Goal: Task Accomplishment & Management: Manage account settings

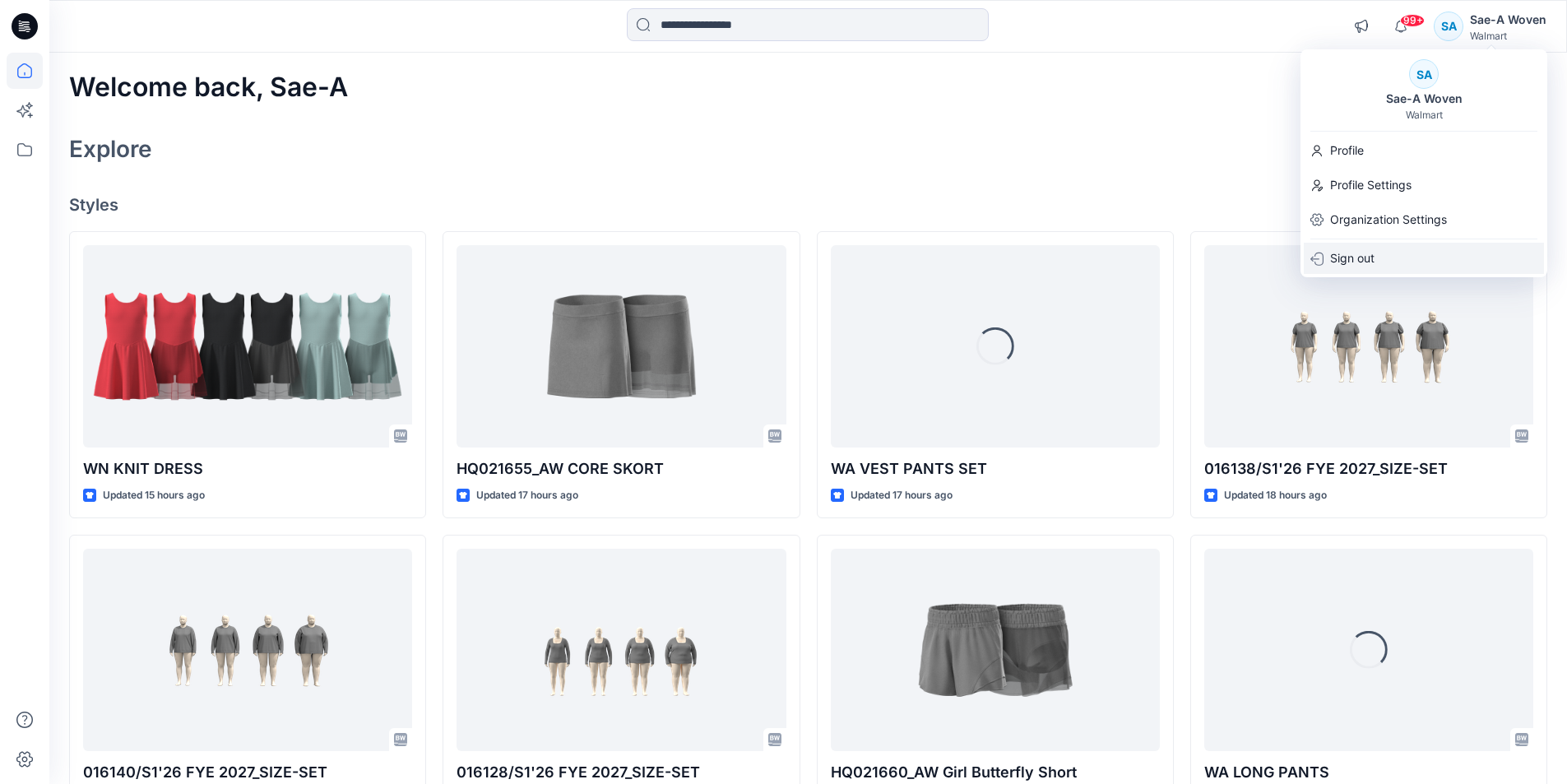
click at [1355, 263] on p "Sign out" at bounding box center [1351, 258] width 44 height 31
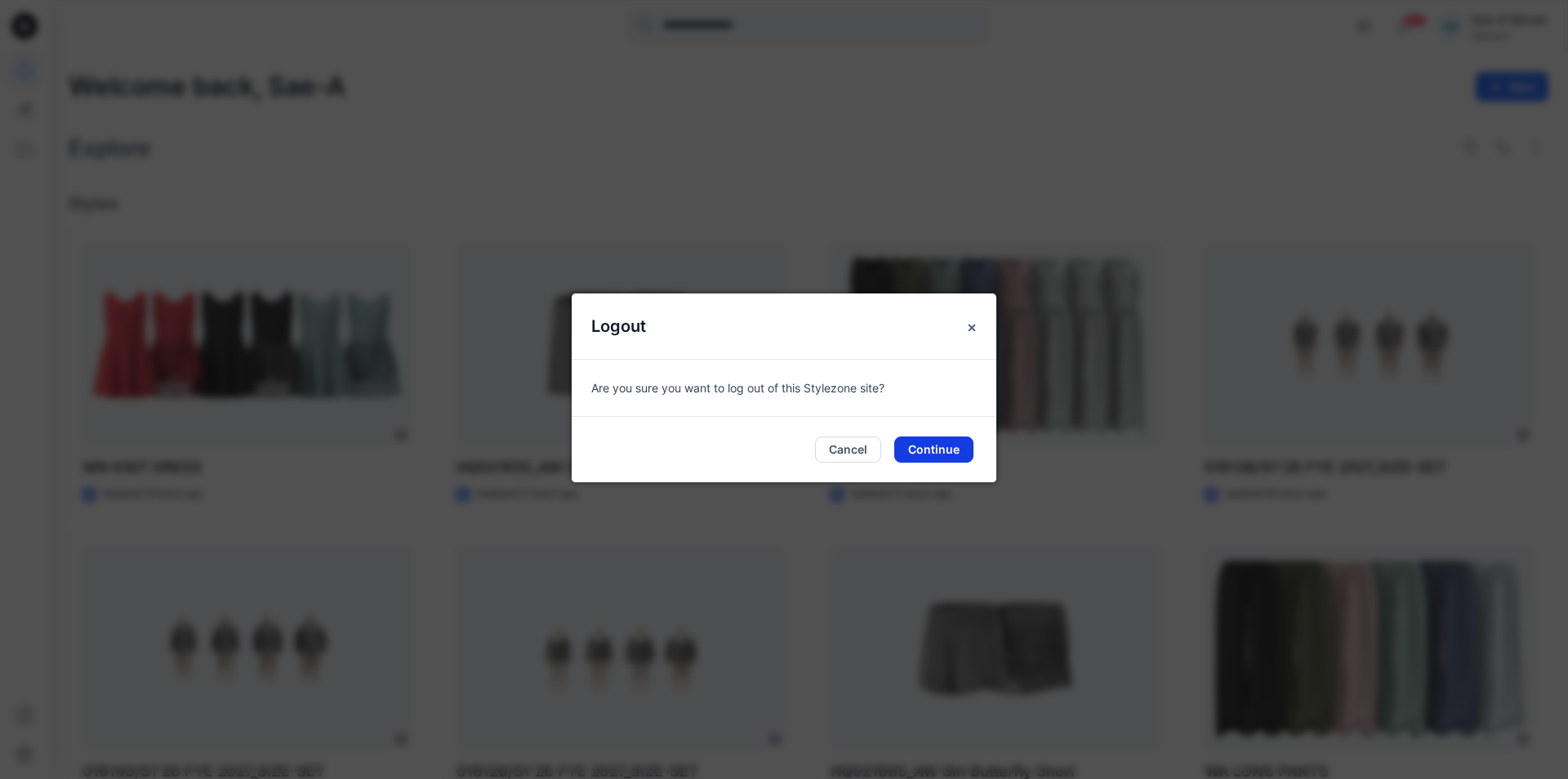
click at [934, 448] on button "Continue" at bounding box center [934, 449] width 79 height 26
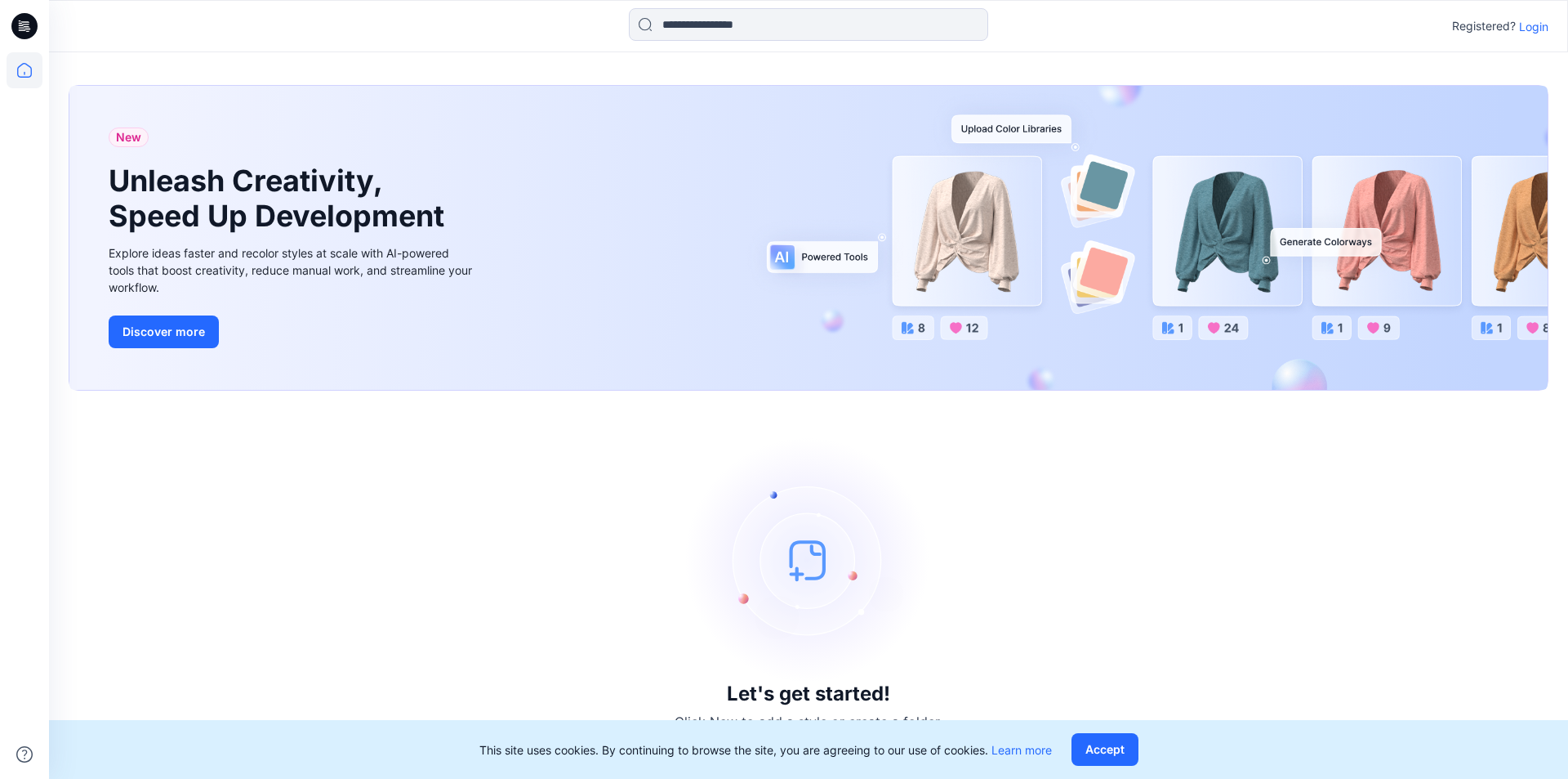
click at [1534, 32] on p "Login" at bounding box center [1534, 27] width 29 height 17
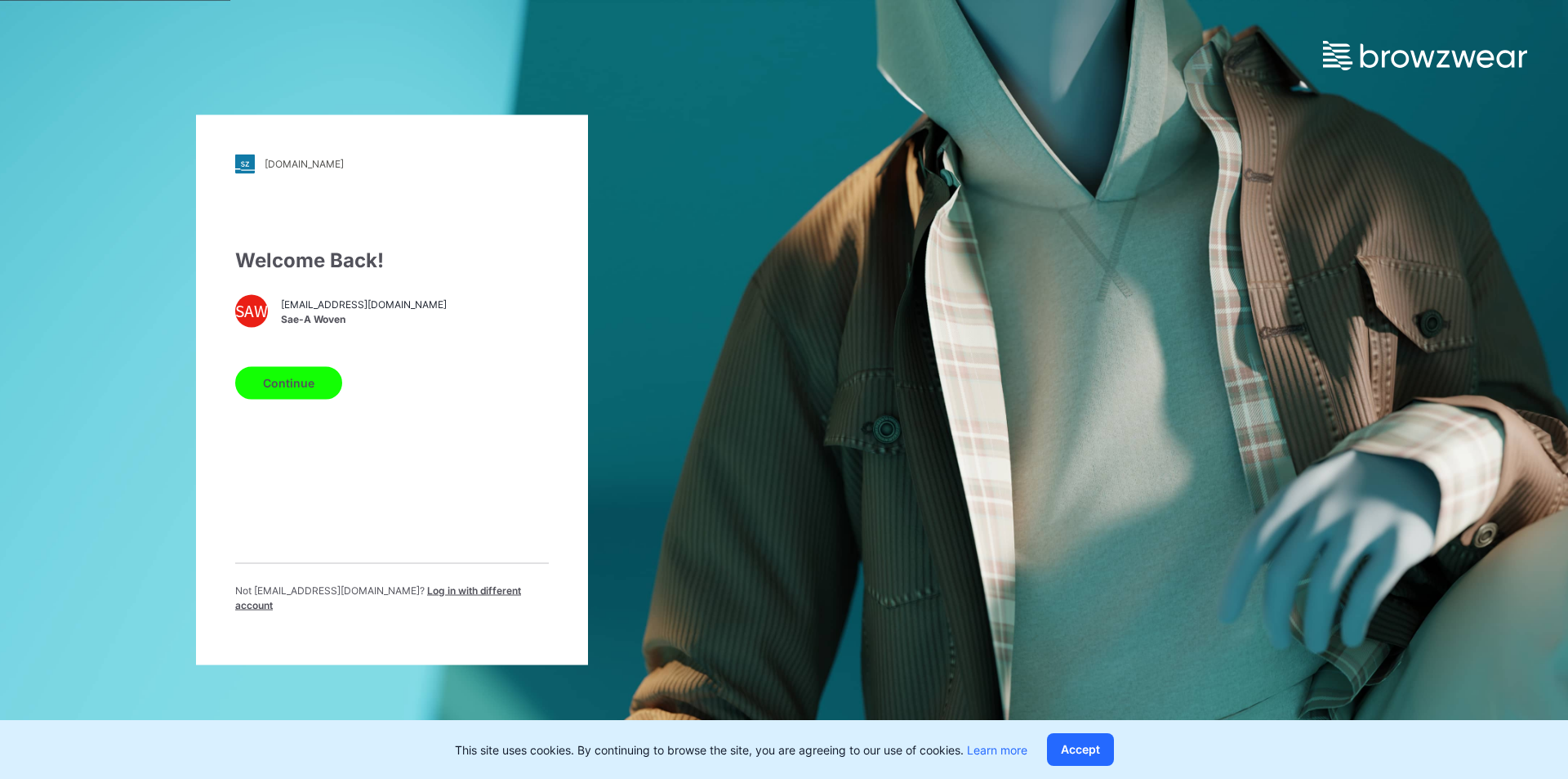
click at [297, 397] on button "Continue" at bounding box center [289, 383] width 107 height 33
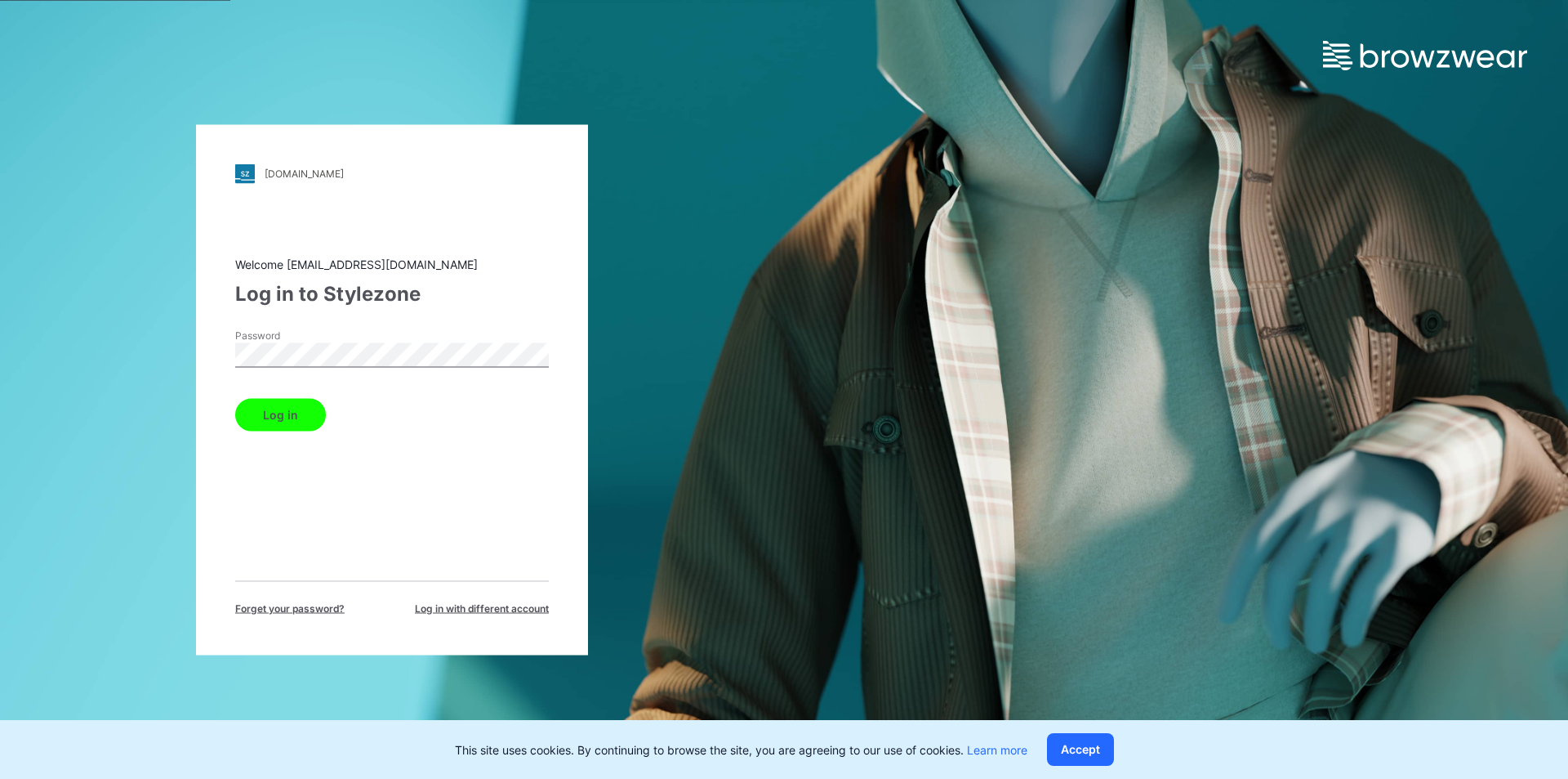
click at [283, 420] on button "Log in" at bounding box center [280, 414] width 90 height 33
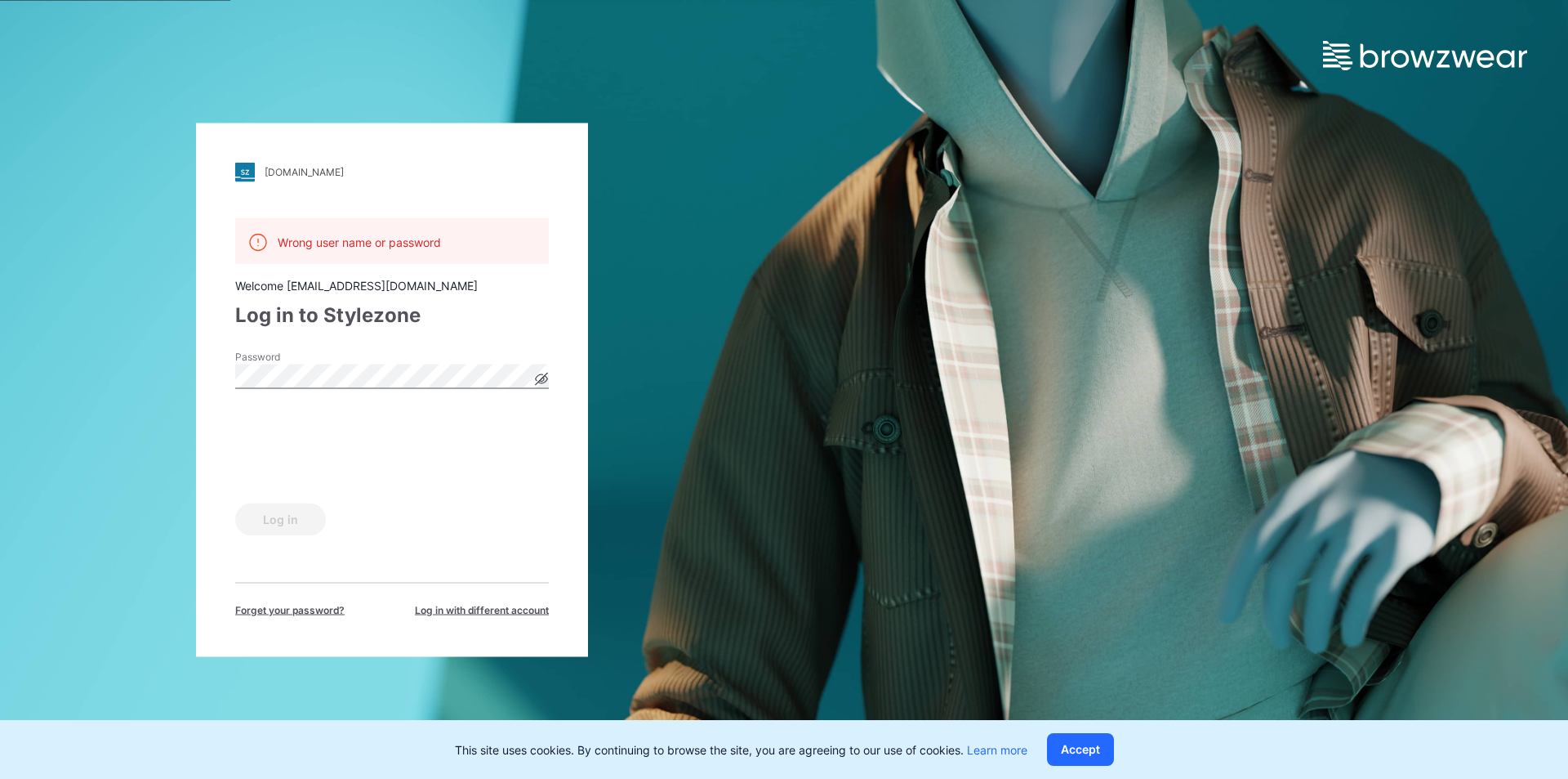
click at [315, 389] on div "Password" at bounding box center [392, 373] width 314 height 49
click at [293, 522] on button "Log in" at bounding box center [280, 518] width 90 height 33
